Goal: Task Accomplishment & Management: Manage account settings

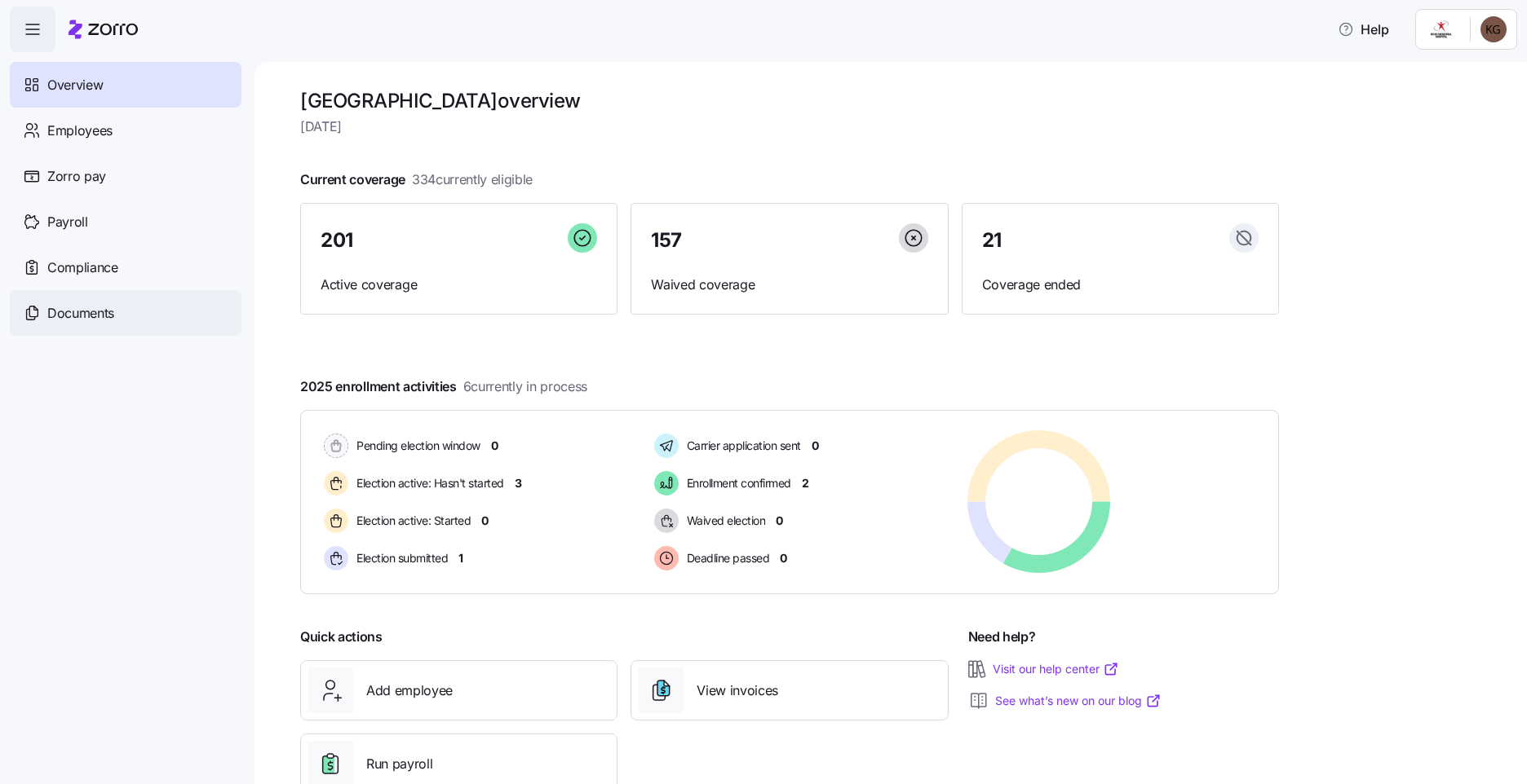
click at [123, 307] on div "Documents" at bounding box center [126, 313] width 232 height 46
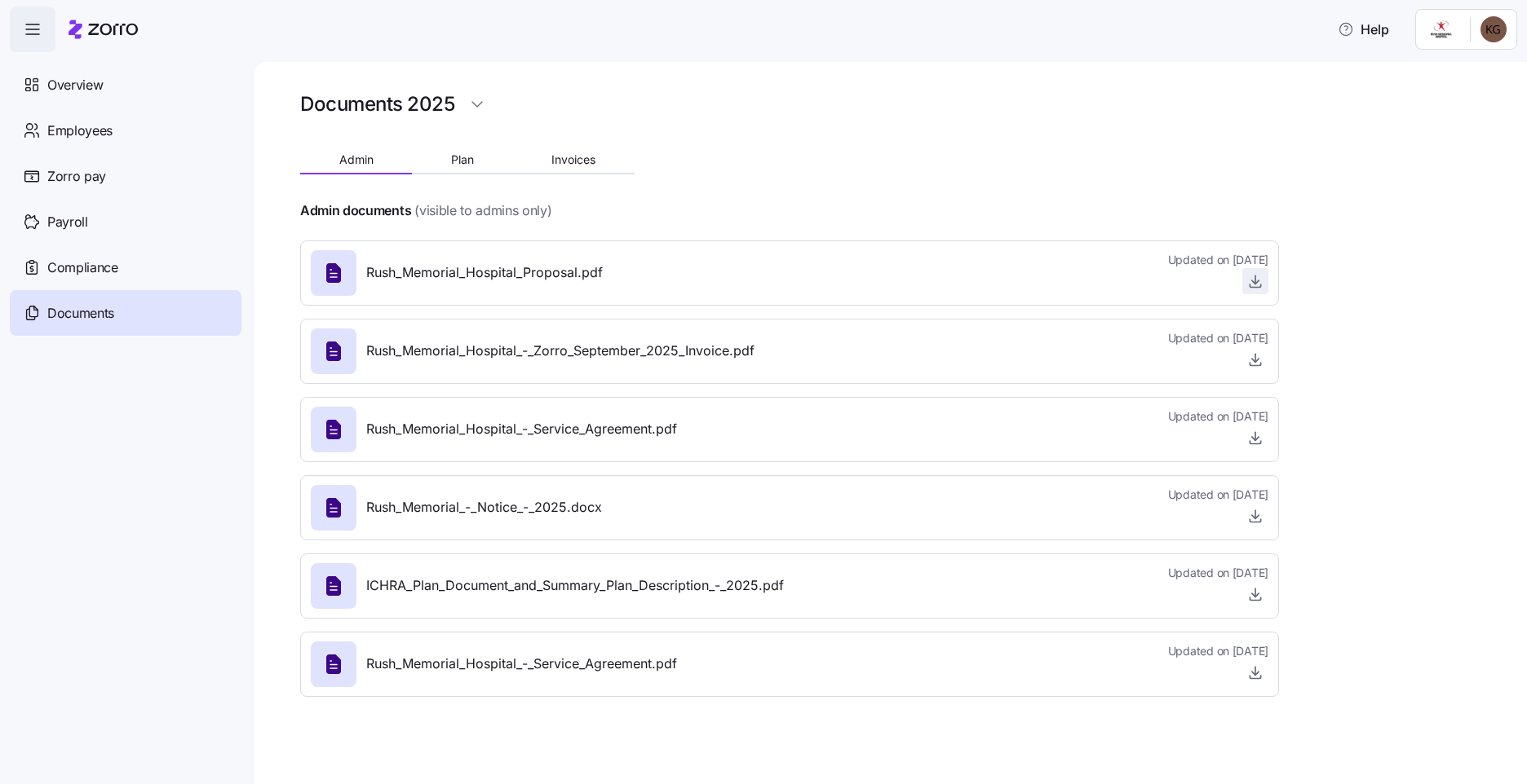
click at [1250, 282] on icon "button" at bounding box center [1255, 281] width 16 height 16
click at [464, 167] on button "Plan" at bounding box center [462, 159] width 101 height 25
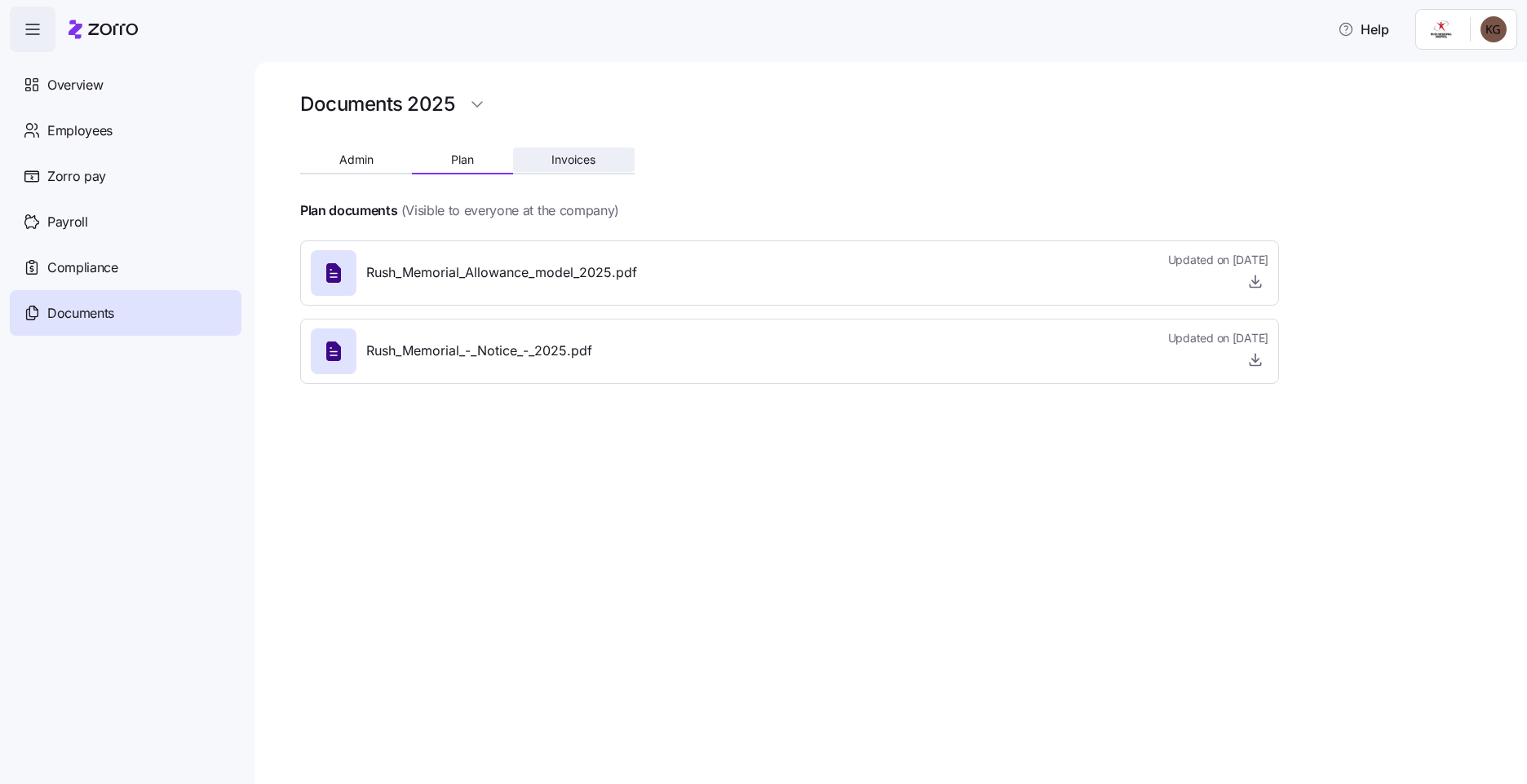
click at [579, 162] on span "Invoices" at bounding box center [574, 159] width 44 height 11
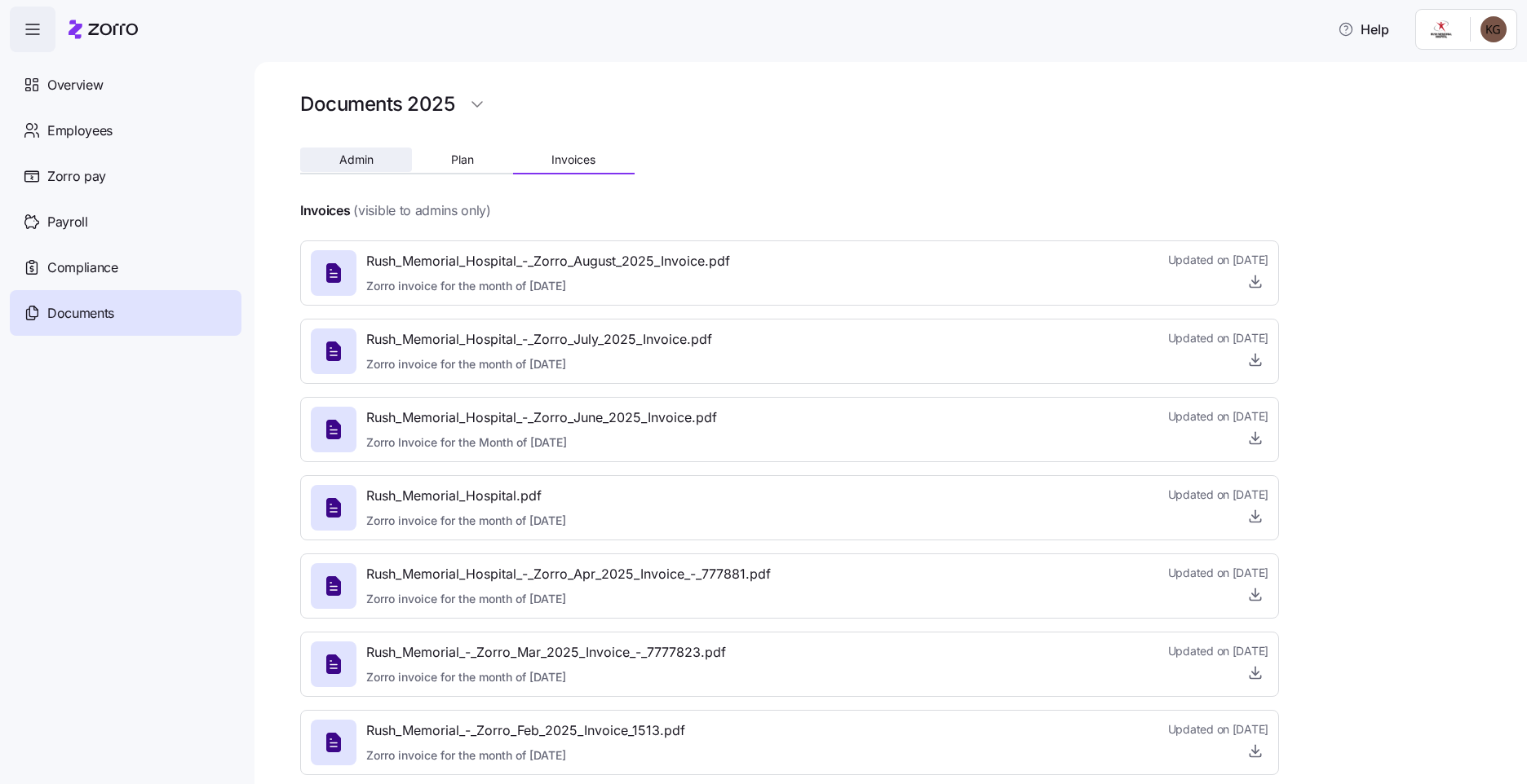
click at [371, 151] on button "Admin" at bounding box center [356, 159] width 112 height 25
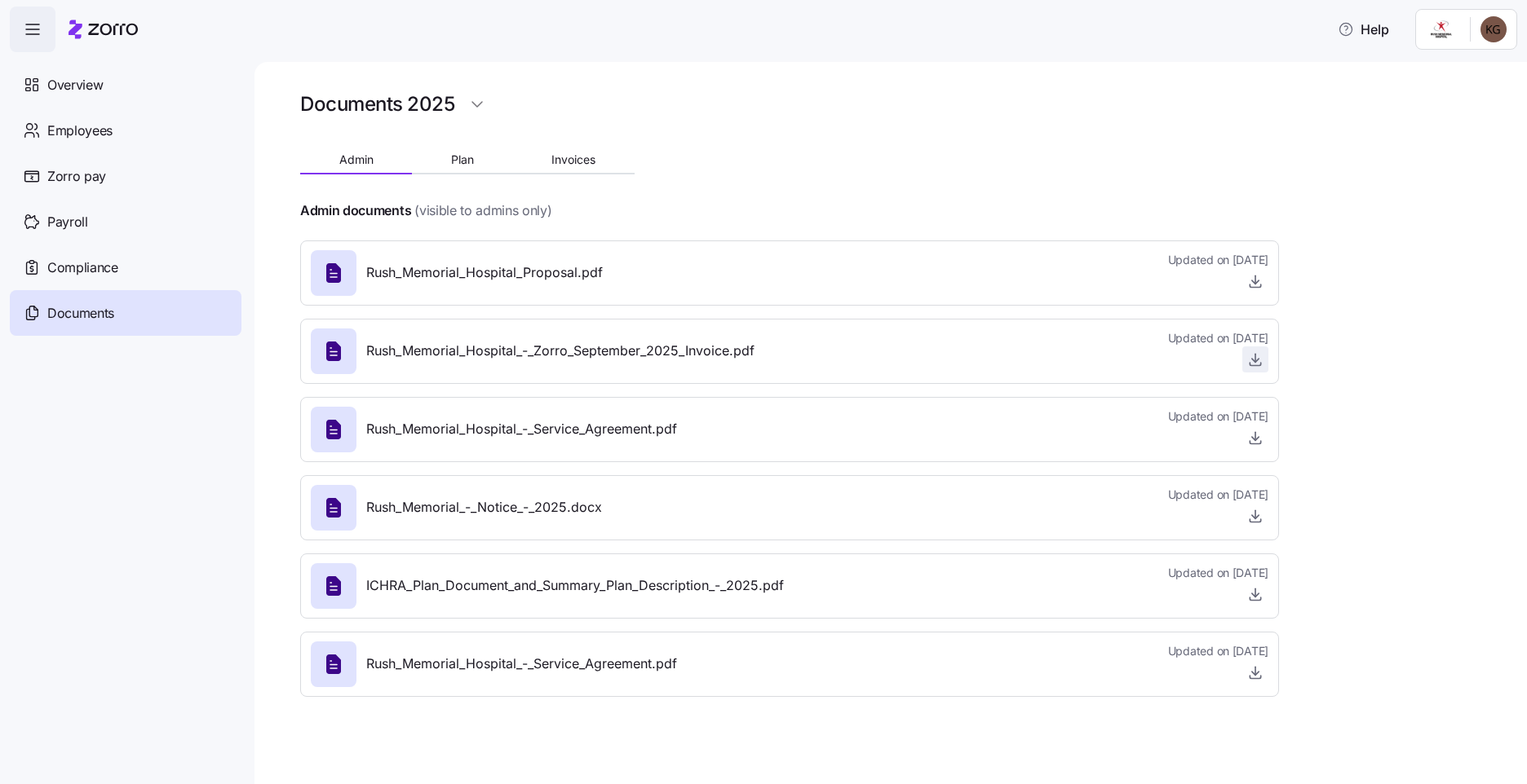
click at [1266, 359] on span "button" at bounding box center [1255, 359] width 25 height 25
click at [89, 211] on div "Payroll" at bounding box center [126, 222] width 232 height 46
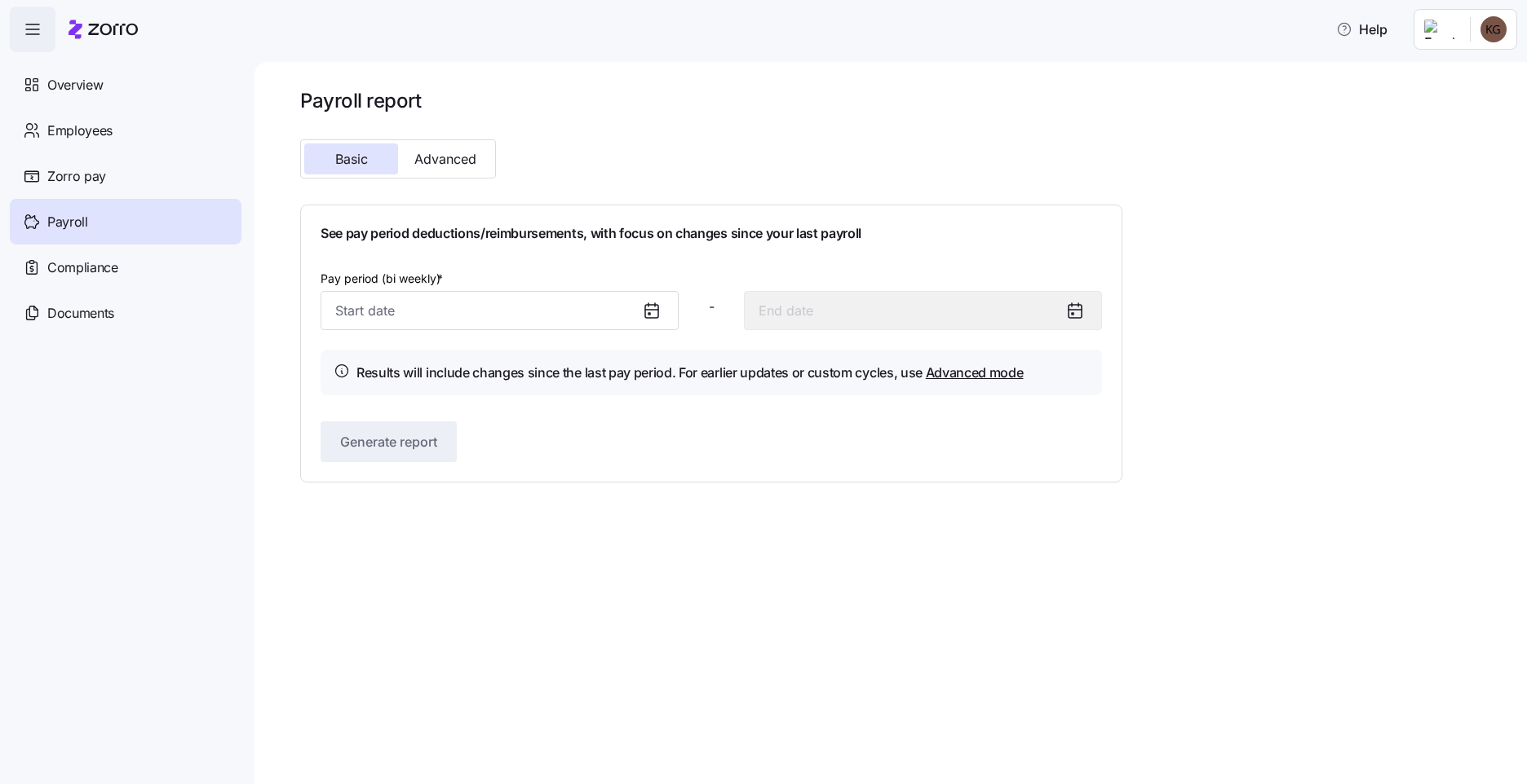
click at [650, 315] on icon at bounding box center [649, 314] width 2 height 2
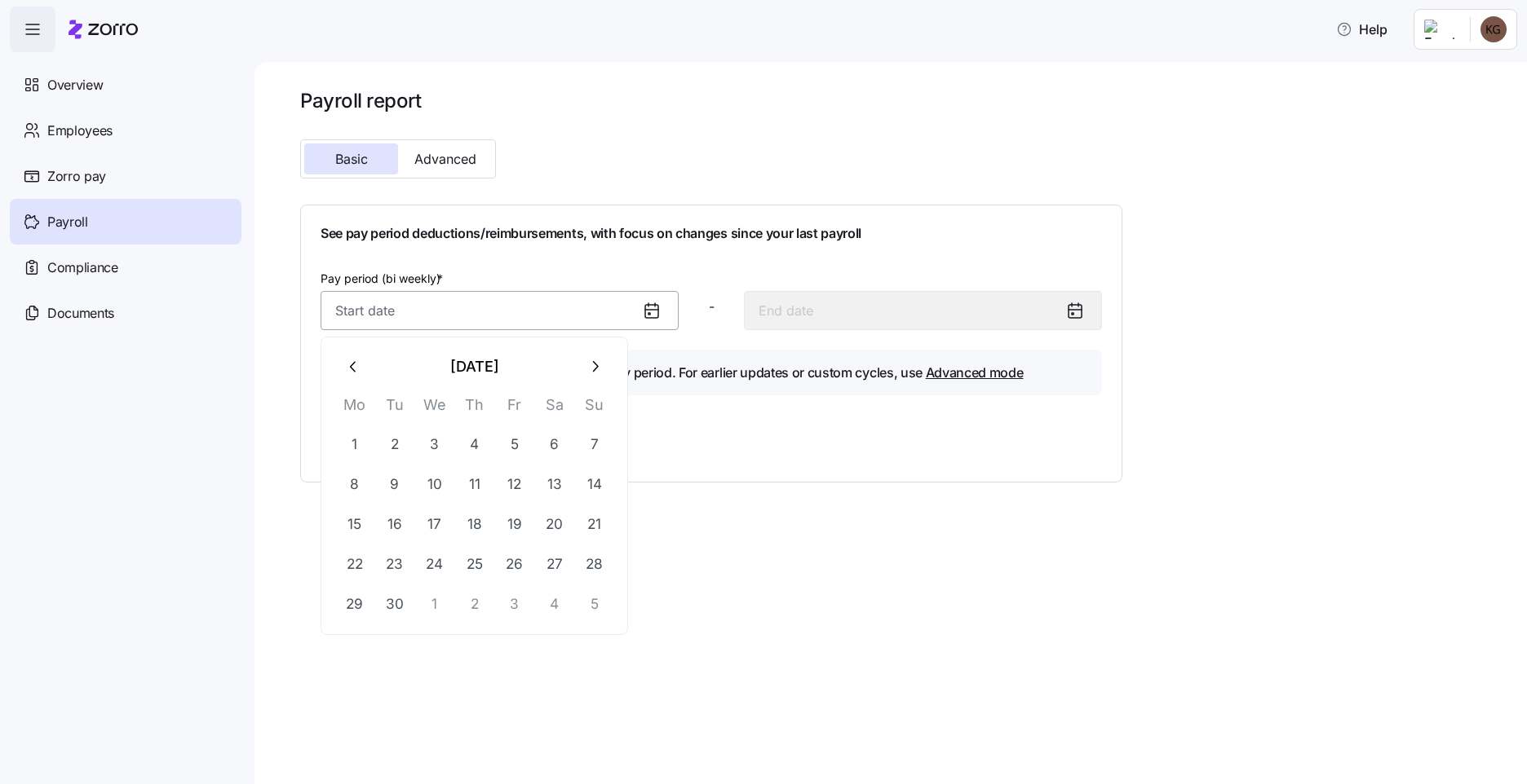
click at [573, 310] on input "Pay period (bi weekly) *" at bounding box center [499, 310] width 358 height 39
click at [349, 369] on icon "button" at bounding box center [354, 366] width 18 height 18
click at [591, 565] on button "24" at bounding box center [595, 564] width 39 height 39
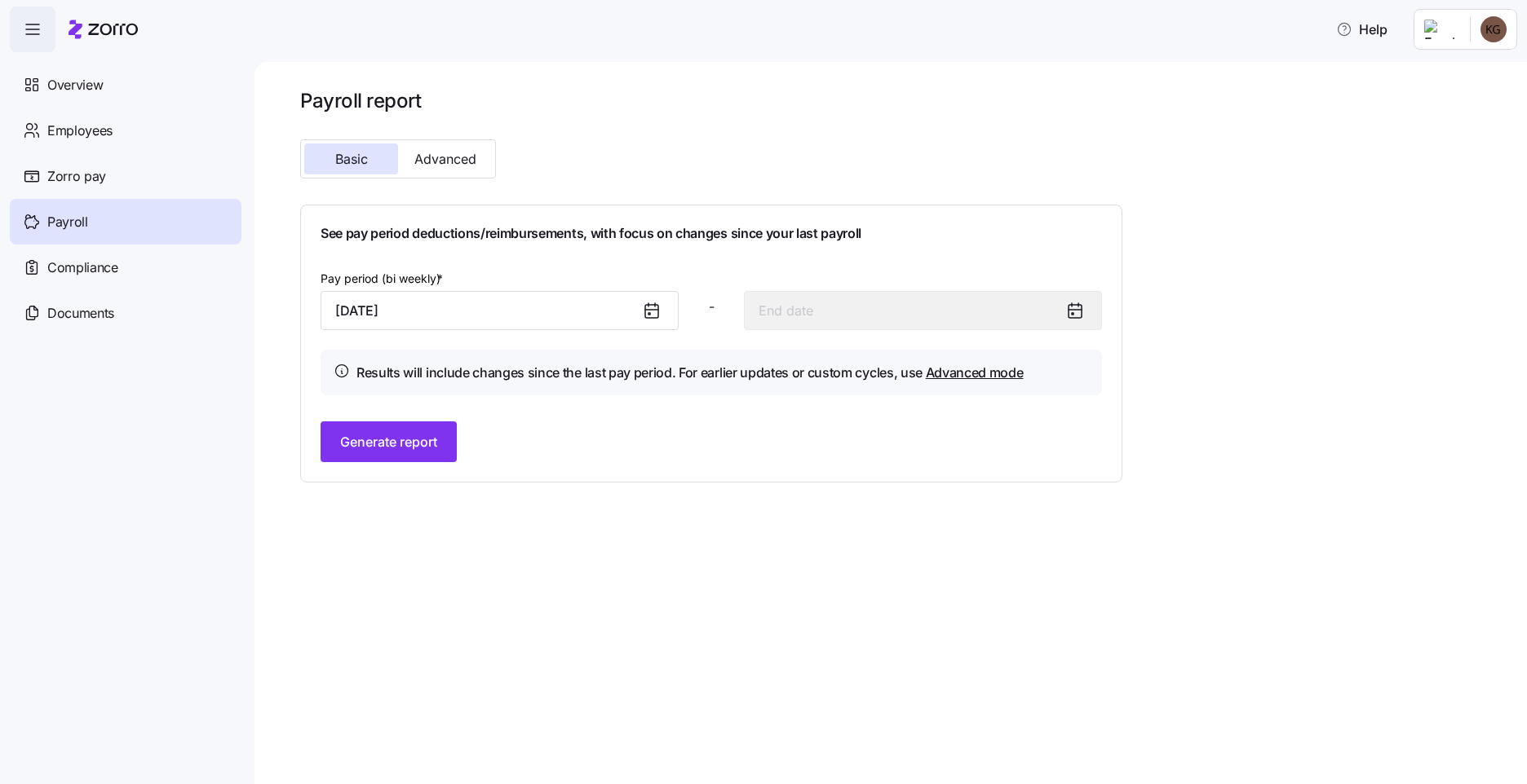
type input "[DATE]"
click at [406, 441] on span "Generate report" at bounding box center [388, 441] width 97 height 19
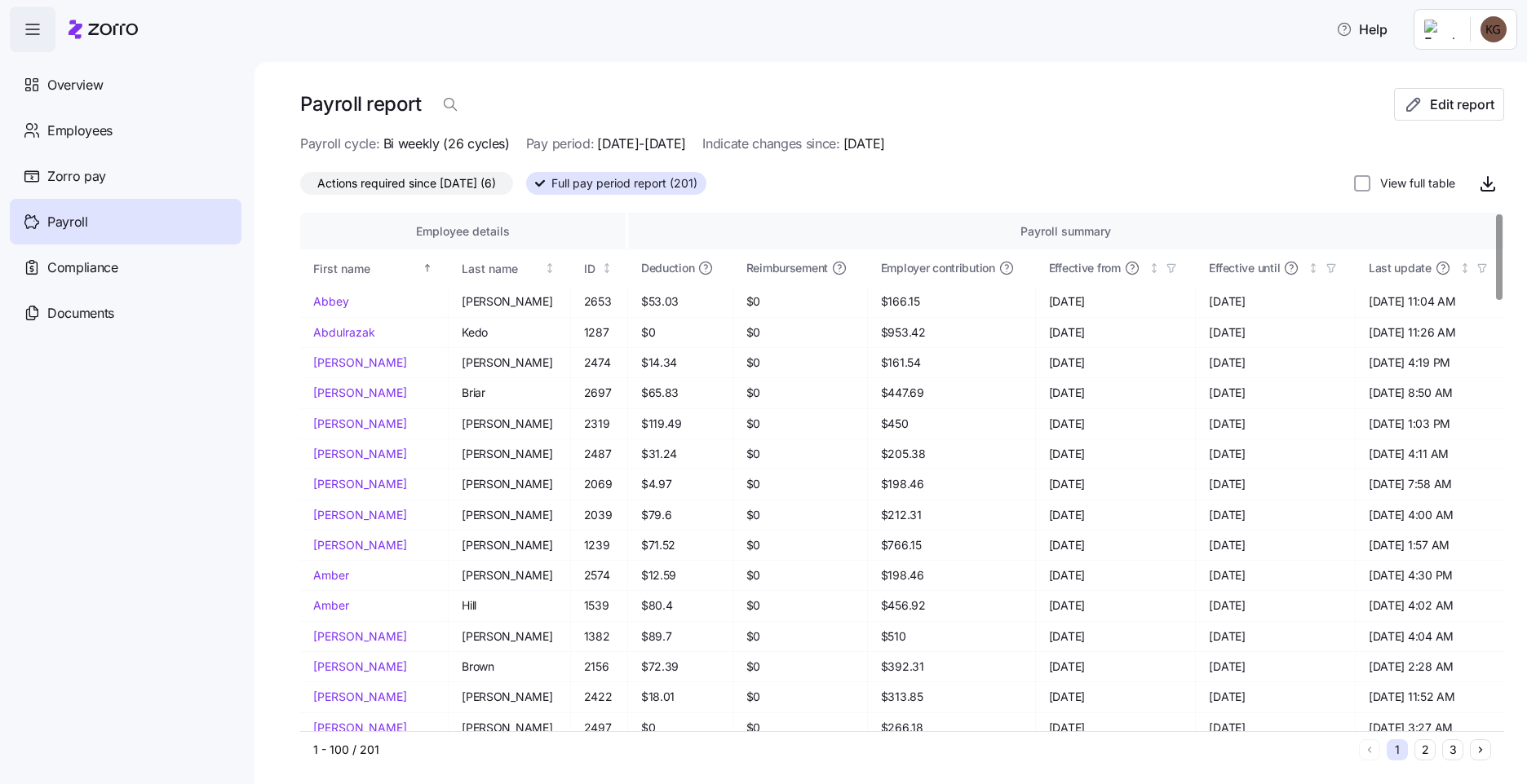
click at [468, 186] on span "Actions required since [DATE] (6)" at bounding box center [406, 183] width 179 height 21
click at [300, 188] on input "Actions required since [DATE] (6)" at bounding box center [300, 188] width 0 height 0
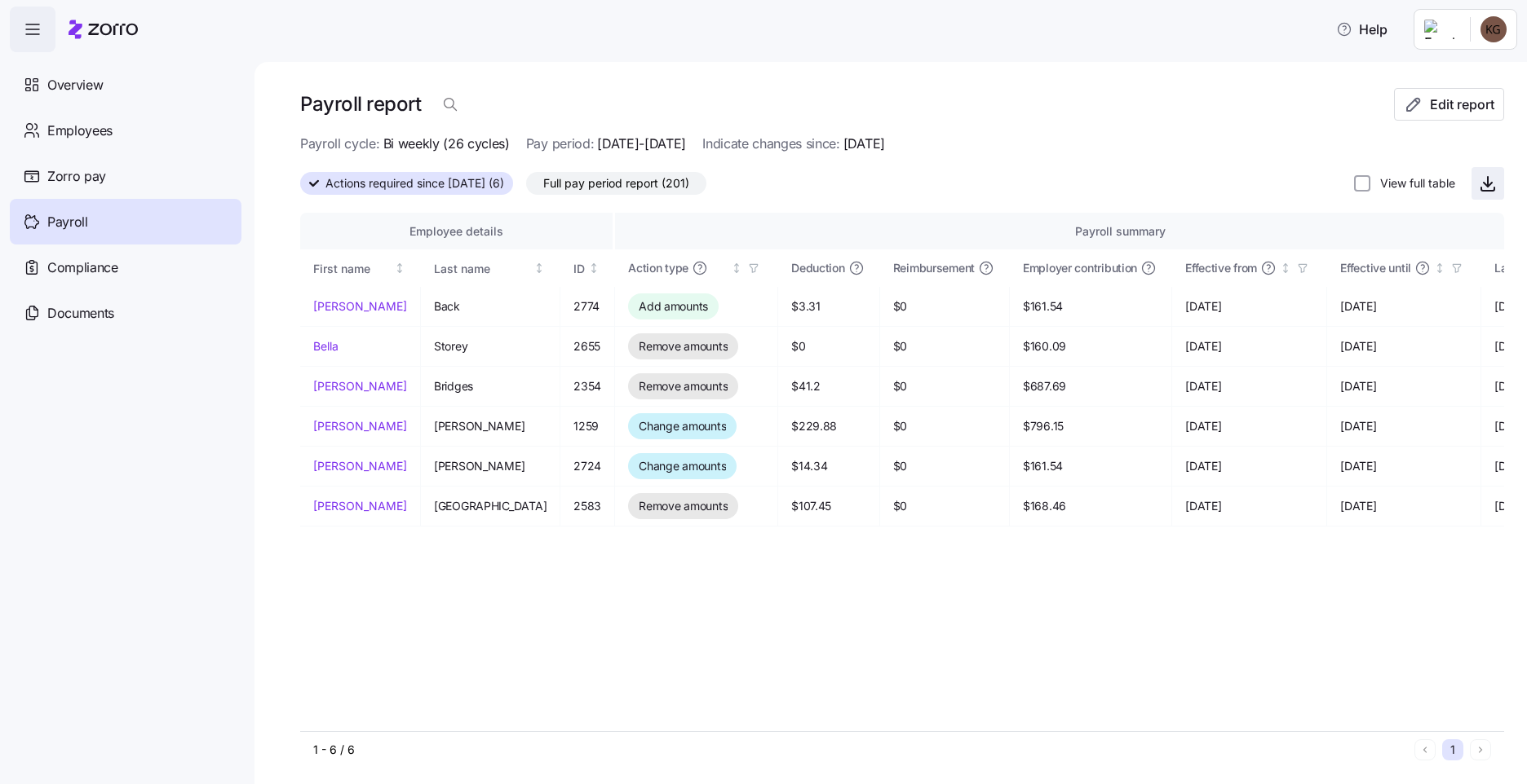
click at [1472, 187] on span "button" at bounding box center [1487, 184] width 31 height 31
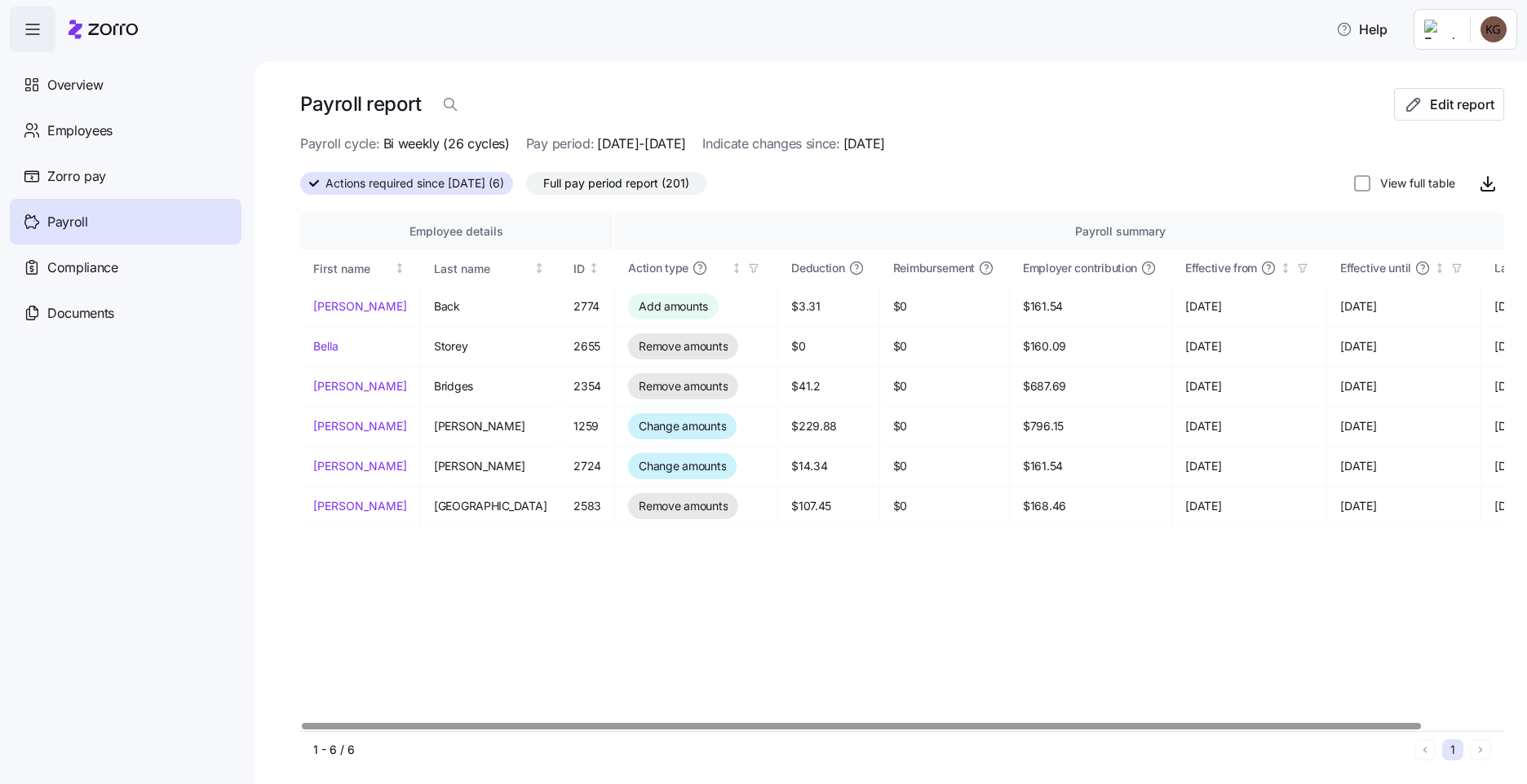
click at [519, 724] on div at bounding box center [861, 726] width 1119 height 6
click at [321, 306] on link "[PERSON_NAME]" at bounding box center [360, 306] width 94 height 16
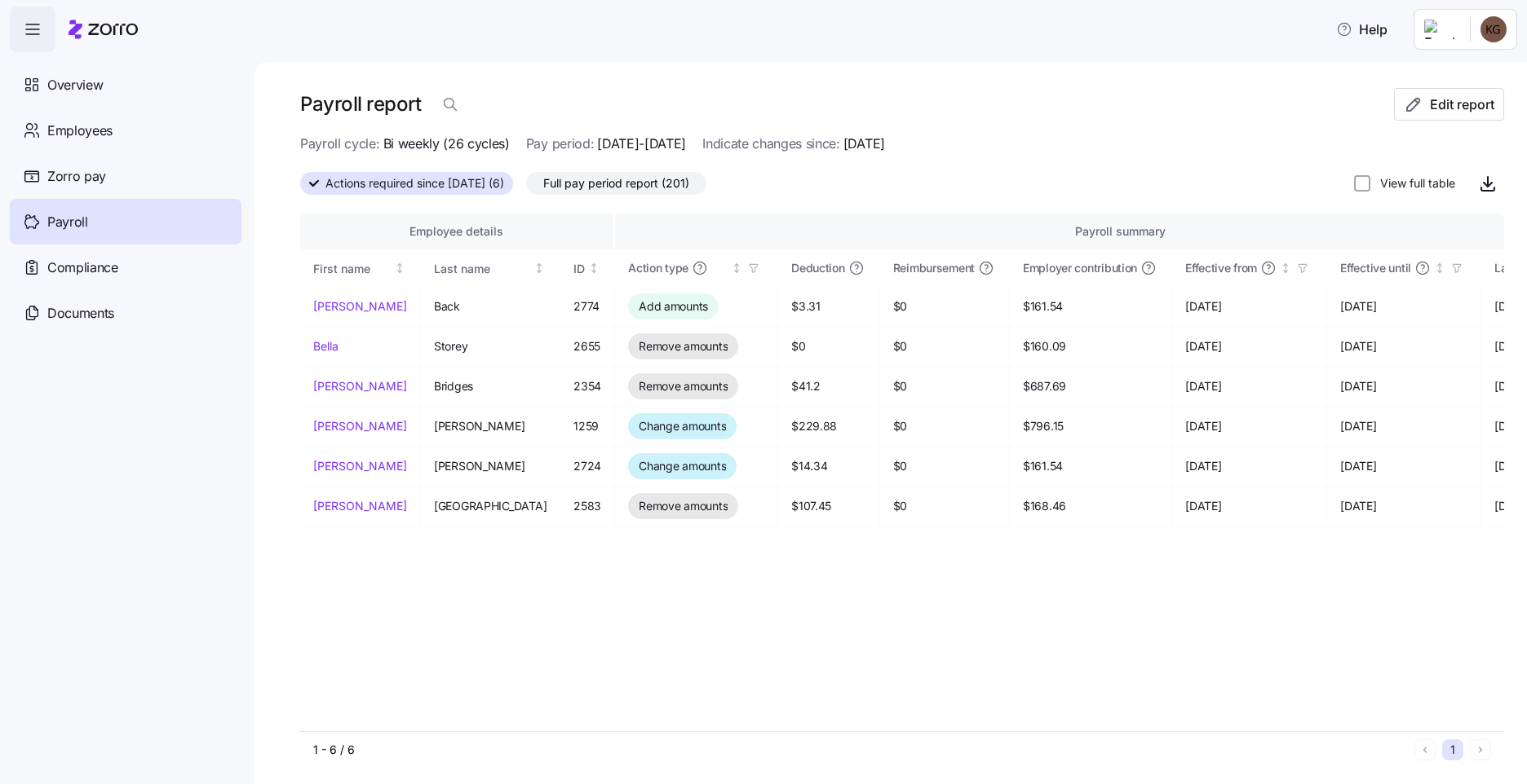
click at [577, 189] on span "Full pay period report (201)" at bounding box center [616, 183] width 146 height 21
click at [526, 188] on input "Full pay period report (201)" at bounding box center [526, 188] width 0 height 0
click at [626, 177] on span "Full pay period report (201)" at bounding box center [616, 183] width 146 height 21
click at [526, 188] on input "Full pay period report (201)" at bounding box center [526, 188] width 0 height 0
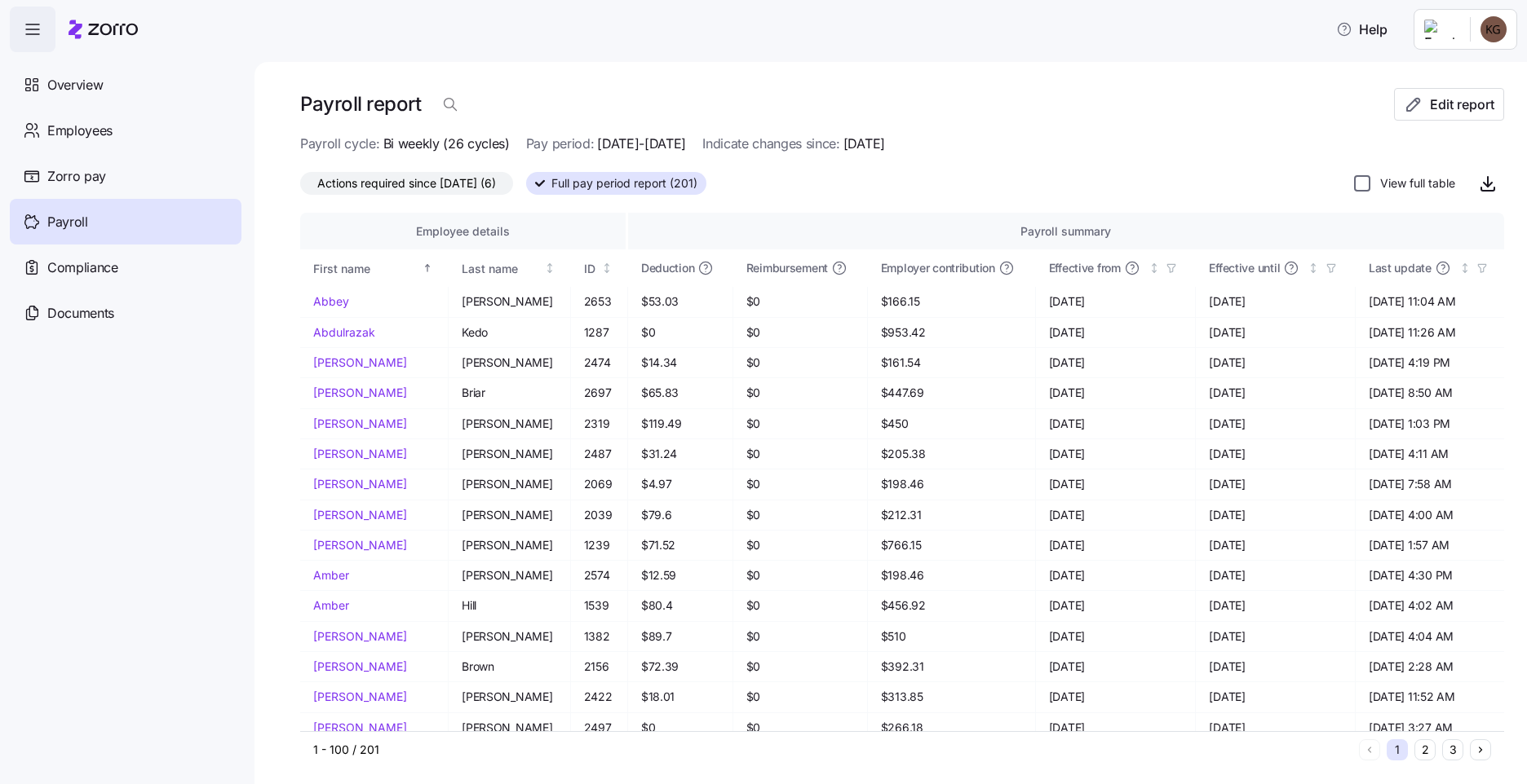
click at [1354, 177] on input "View full table" at bounding box center [1361, 183] width 16 height 16
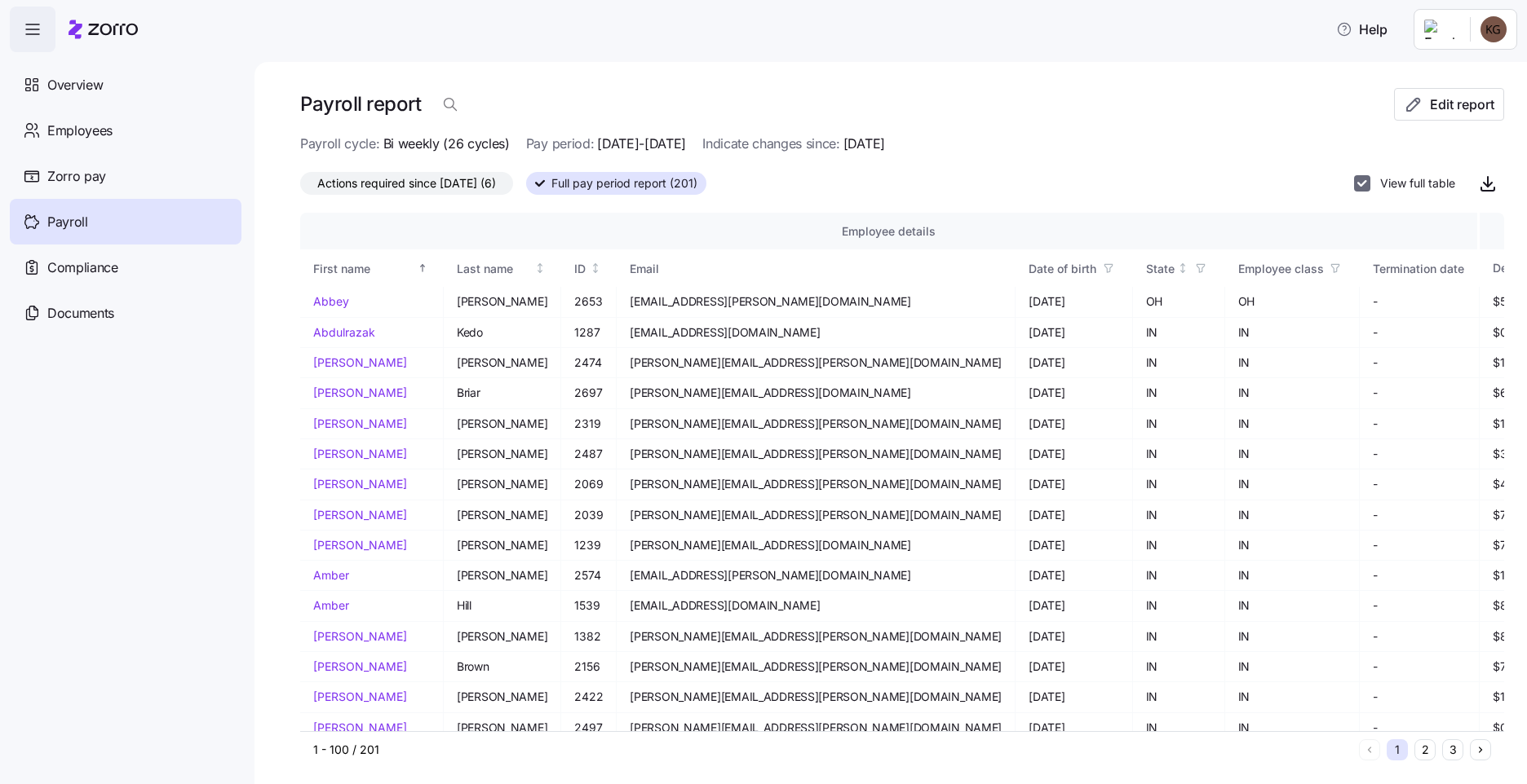
click at [1354, 179] on input "View full table" at bounding box center [1361, 183] width 16 height 16
checkbox input "false"
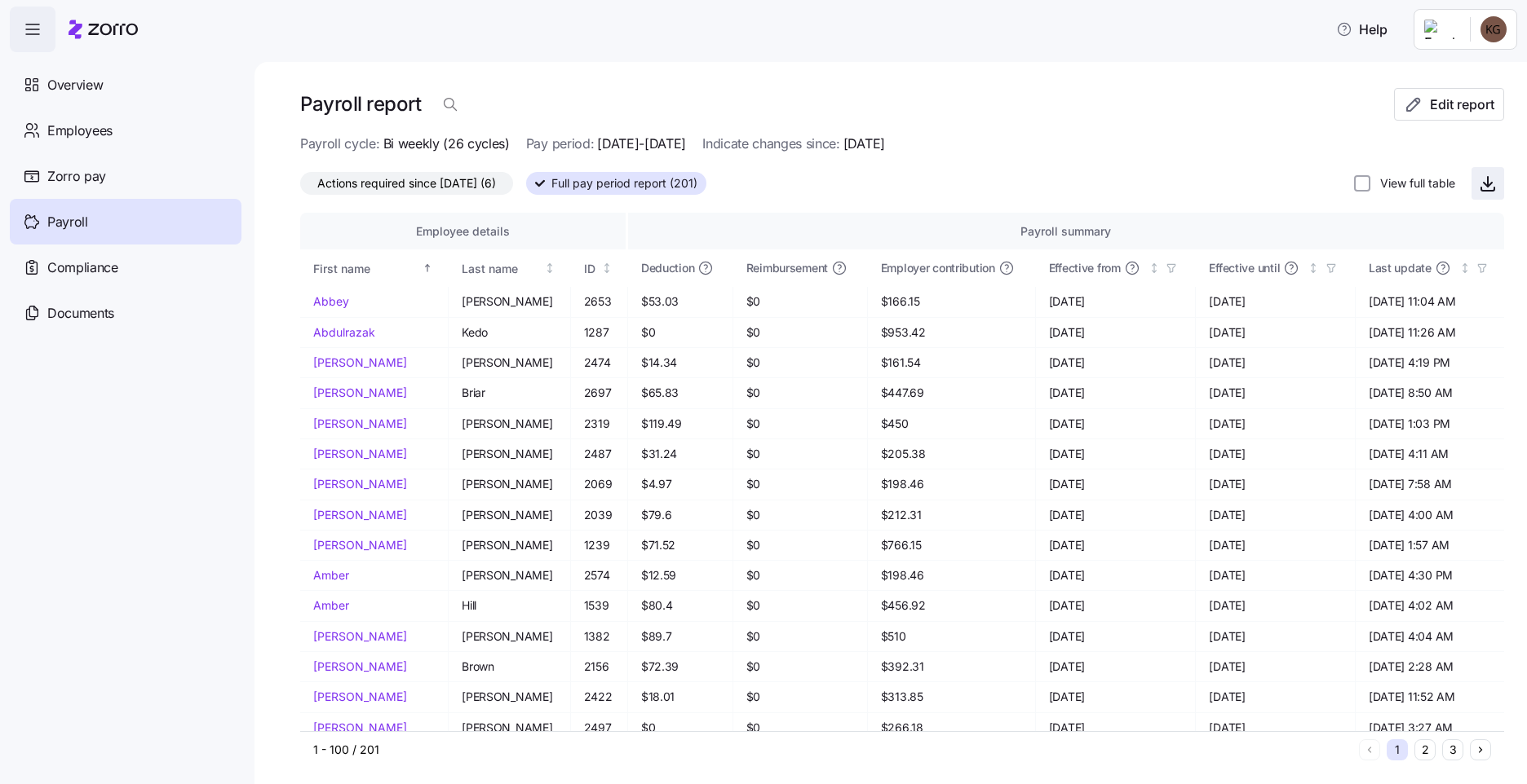
click at [1478, 178] on icon "button" at bounding box center [1487, 183] width 19 height 19
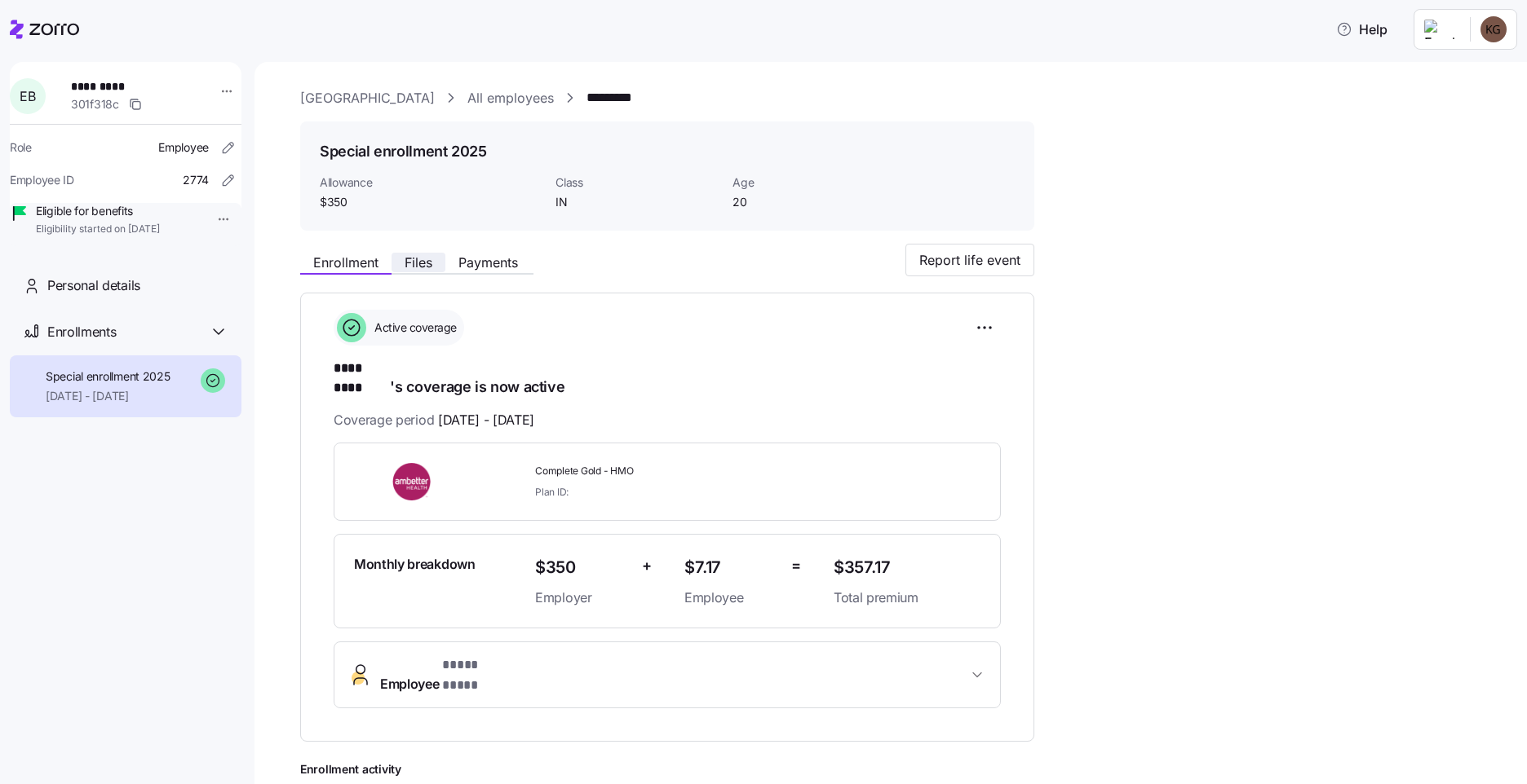
click at [427, 264] on span "Files" at bounding box center [418, 262] width 28 height 13
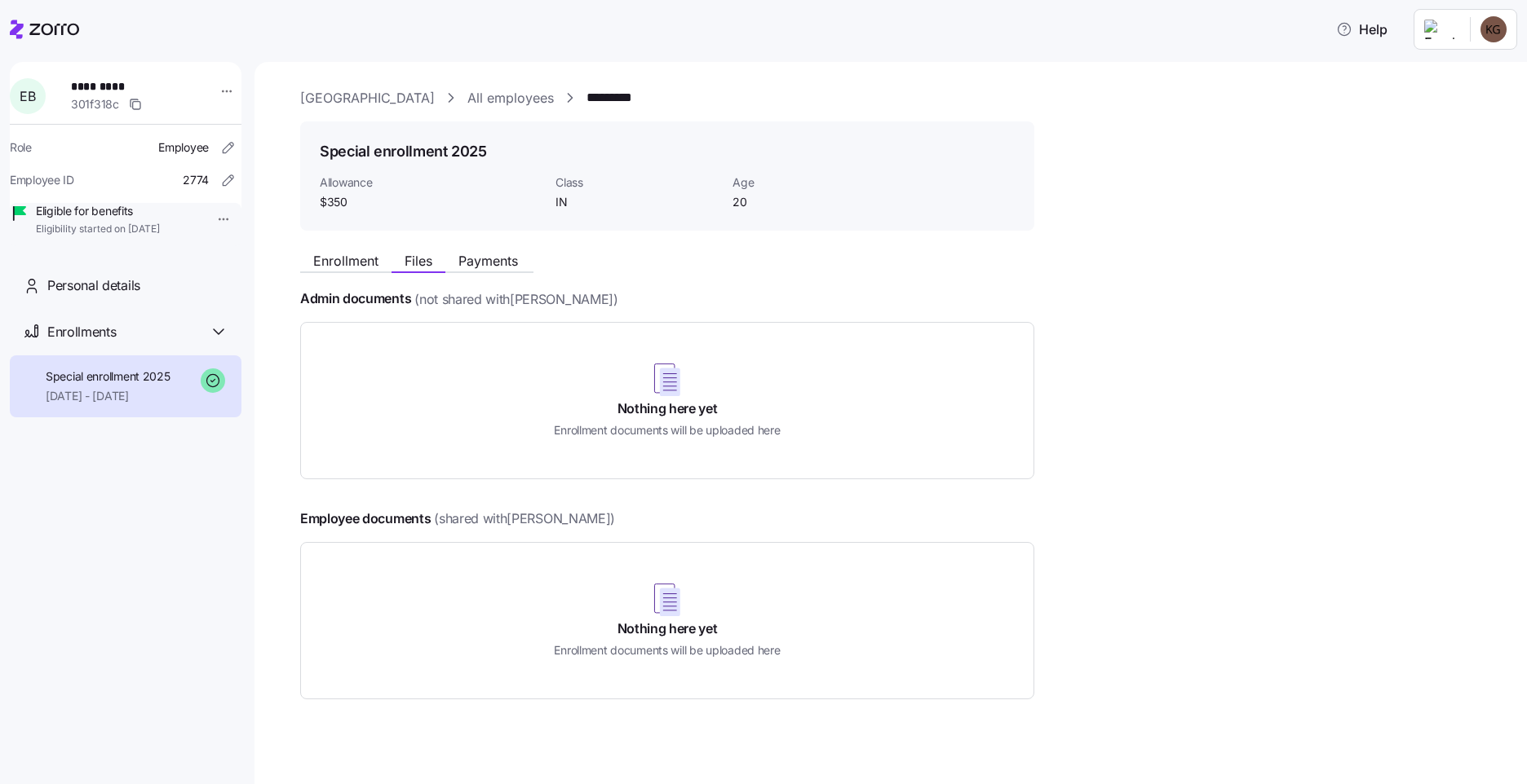
click at [648, 384] on div "Nothing here yet Enrollment documents will be uploaded here" at bounding box center [667, 401] width 693 height 117
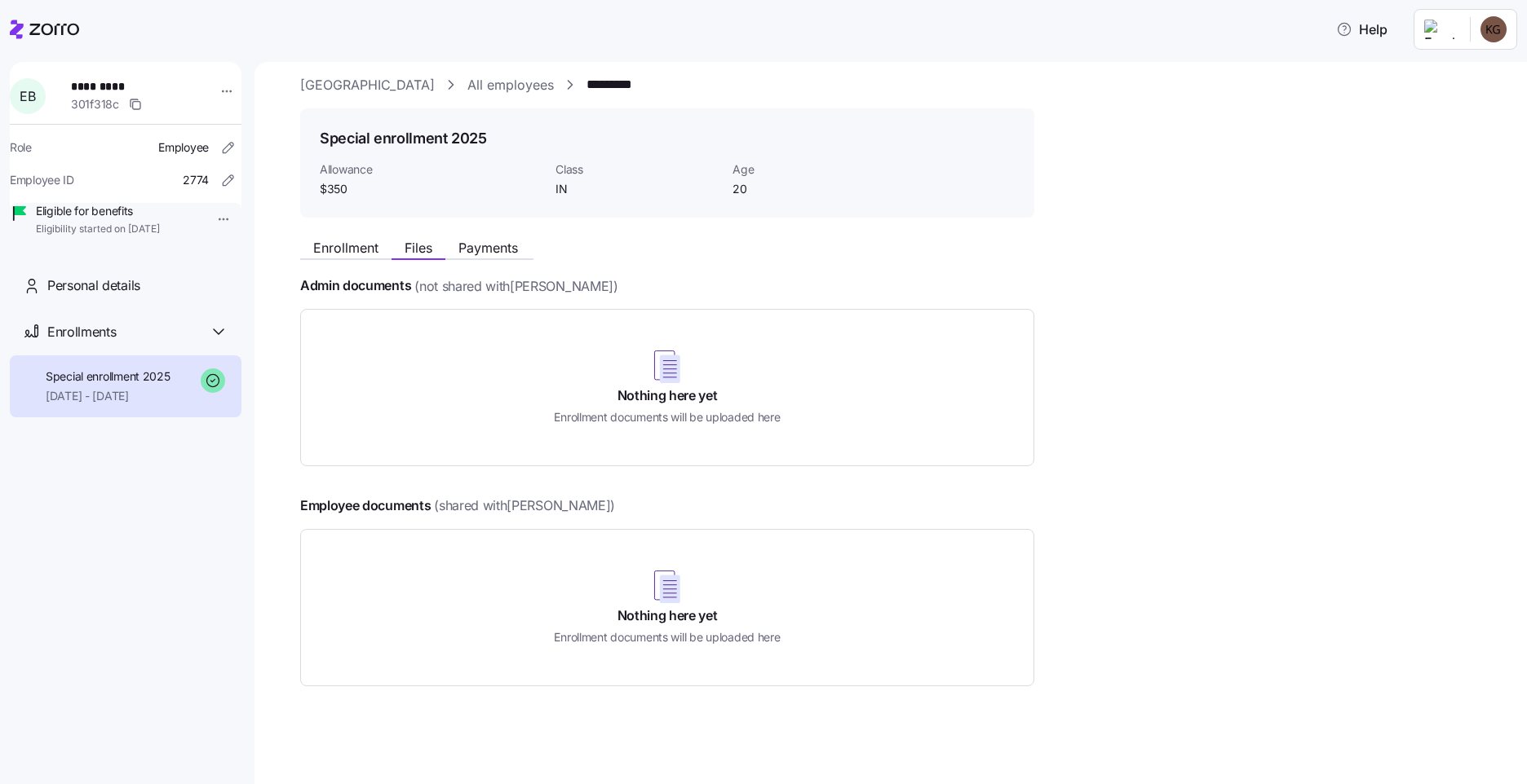
click at [689, 586] on div "Nothing here yet Enrollment documents will be uploaded here" at bounding box center [667, 608] width 693 height 117
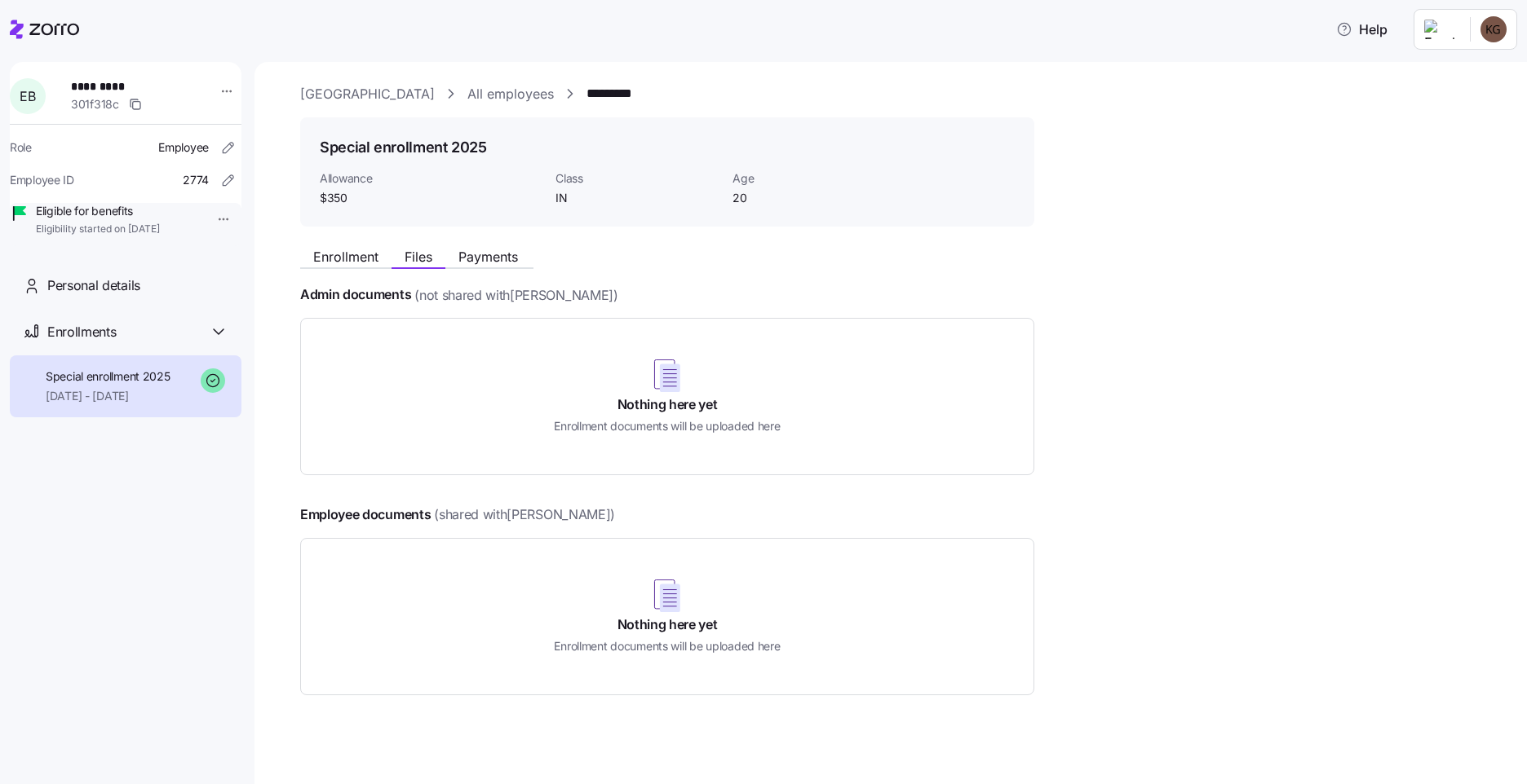
scroll to position [0, 0]
click at [664, 407] on h4 "Nothing here yet" at bounding box center [667, 408] width 101 height 19
click at [320, 265] on span "Enrollment" at bounding box center [345, 260] width 65 height 13
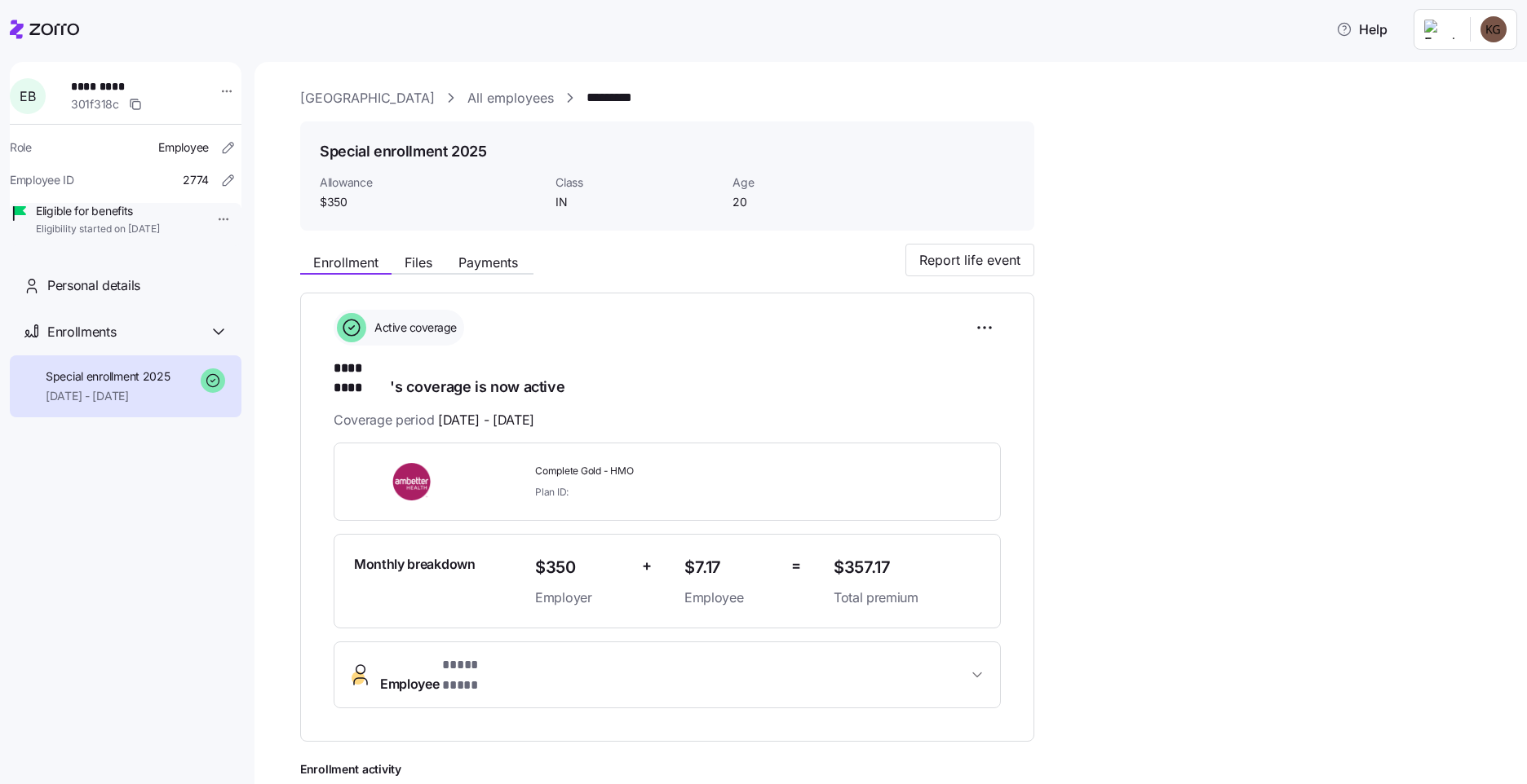
click at [241, 597] on nav "E B ********* 301f318c Role Employee Employee ID 2774 Eligible for benefits Eli…" at bounding box center [127, 419] width 255 height 732
